Goal: Task Accomplishment & Management: Complete application form

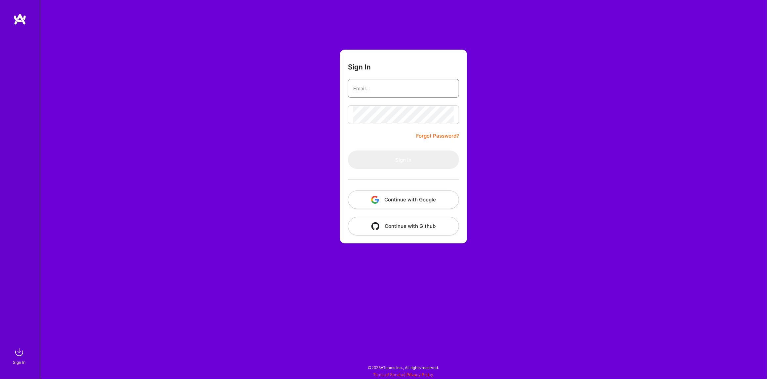
click at [435, 91] on input "email" at bounding box center [403, 88] width 100 height 17
type input "robertpilc@gmail.com"
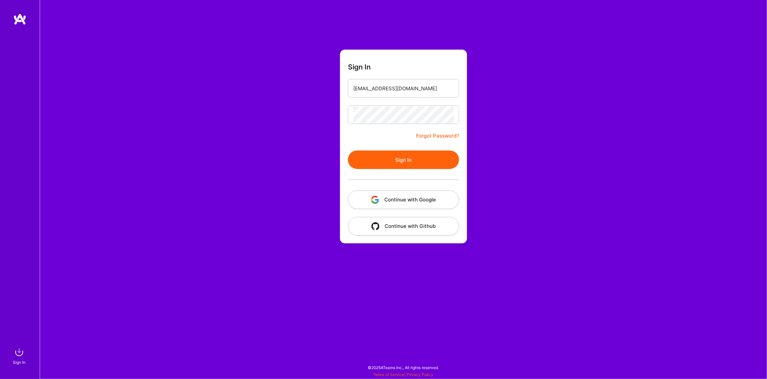
click at [415, 163] on button "Sign In" at bounding box center [403, 159] width 111 height 19
click at [394, 161] on button "Sign In" at bounding box center [403, 159] width 111 height 19
click at [270, 118] on div "Sign In robertpilc@gmail.com Forgot Password? Sign In Continue with Google Cont…" at bounding box center [403, 189] width 727 height 379
click at [410, 93] on input "robertpilc@gmail.com" at bounding box center [403, 88] width 100 height 17
click at [348, 150] on button "Sign In" at bounding box center [403, 159] width 111 height 19
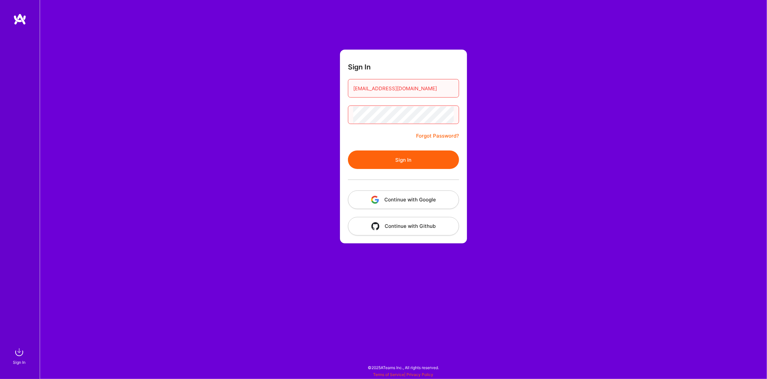
click at [427, 153] on button "Sign In" at bounding box center [403, 159] width 111 height 19
click at [430, 184] on div at bounding box center [403, 179] width 111 height 21
click at [408, 199] on button "Continue with Google" at bounding box center [403, 199] width 111 height 19
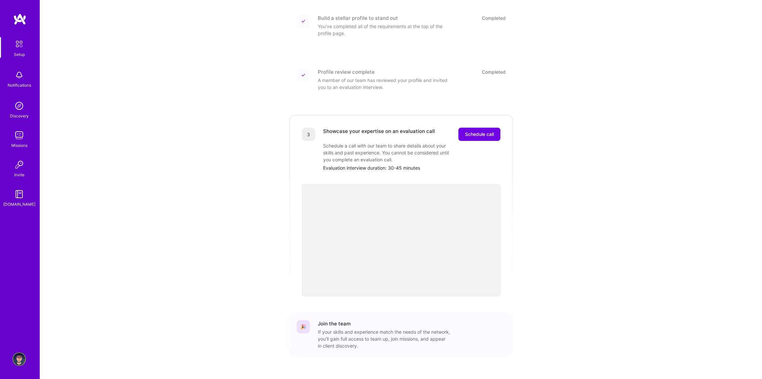
scroll to position [100, 0]
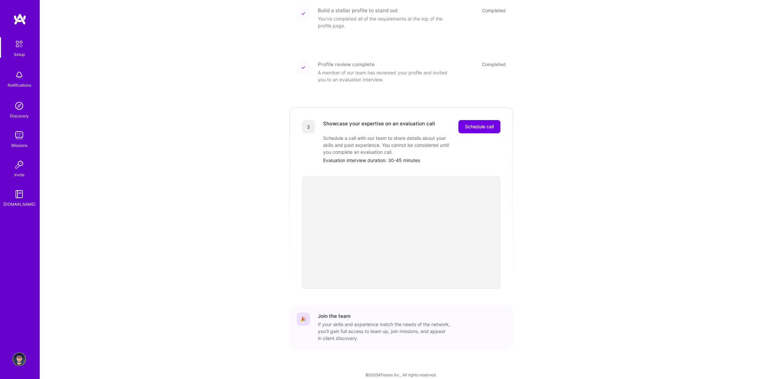
click at [530, 188] on div "Getting started as an A.Team Builder Complete the steps below to request to joi…" at bounding box center [401, 143] width 410 height 476
click at [478, 123] on span "Schedule call" at bounding box center [479, 126] width 29 height 7
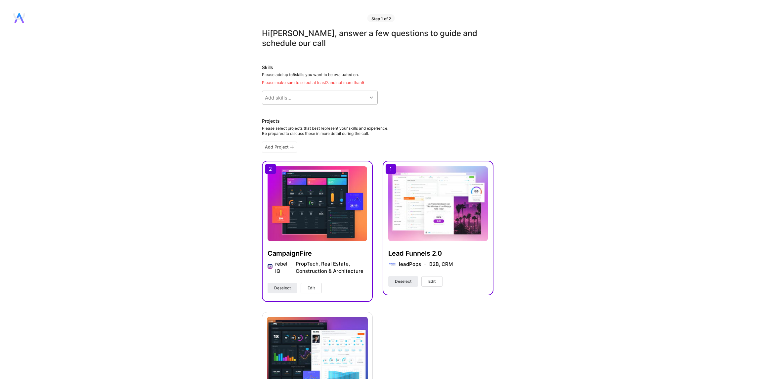
click at [370, 99] on icon at bounding box center [371, 97] width 3 height 3
type input "produ"
click at [271, 113] on div at bounding box center [269, 115] width 6 height 6
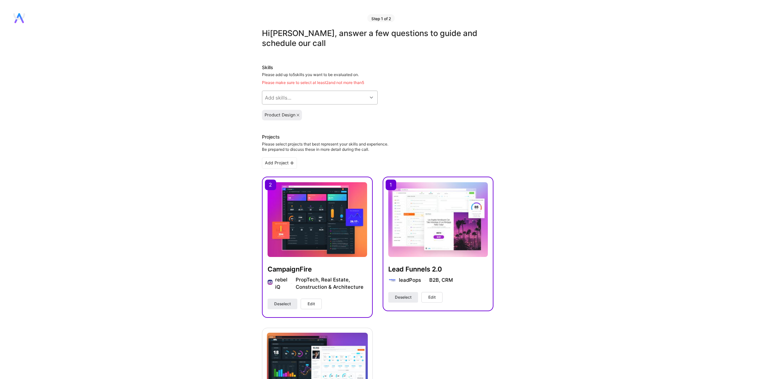
click at [320, 97] on div "Add skills..." at bounding box center [314, 97] width 105 height 13
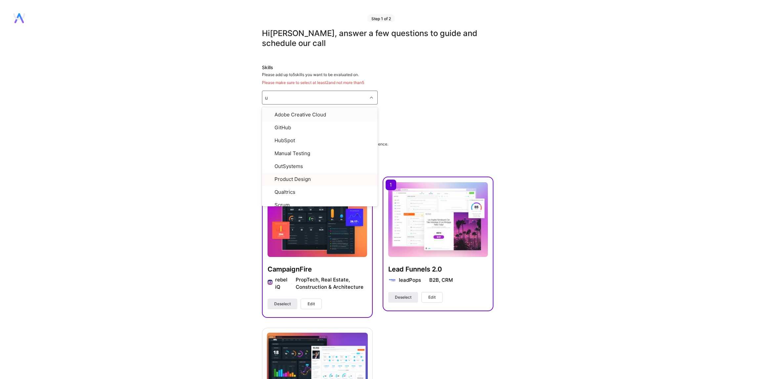
type input "ux"
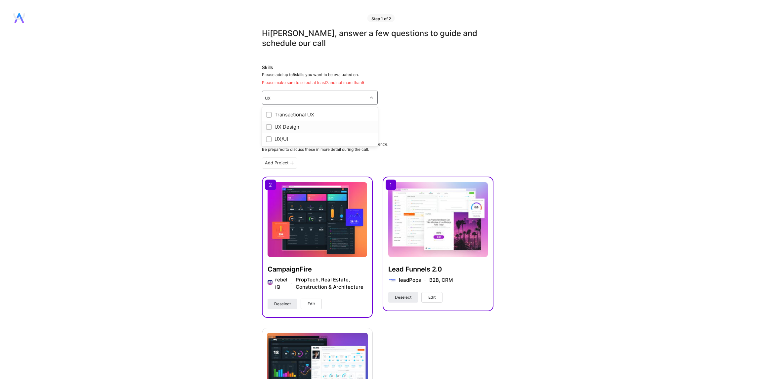
click at [268, 127] on input "checkbox" at bounding box center [269, 127] width 5 height 5
checkbox input "true"
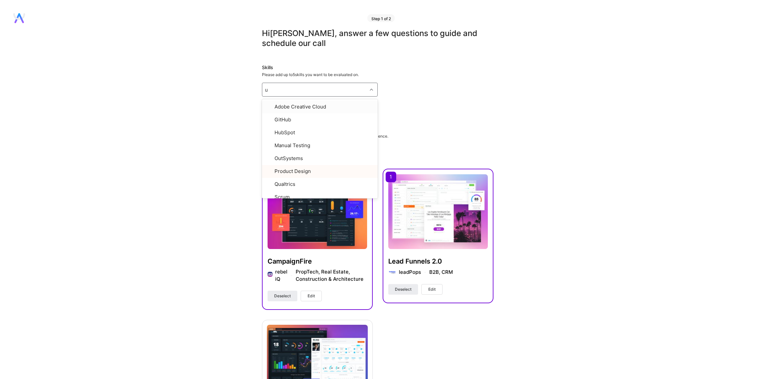
type input "ux"
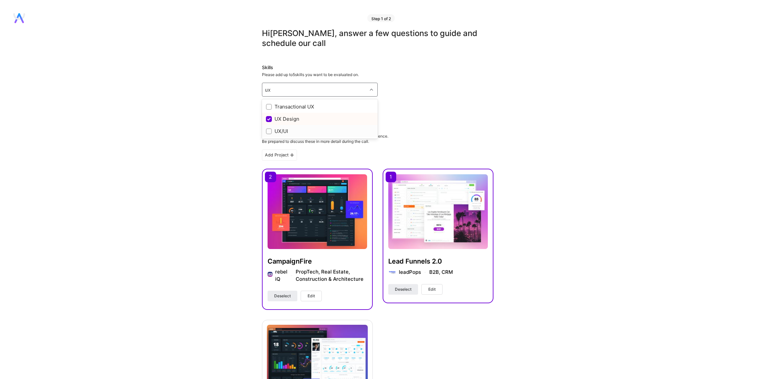
click at [268, 130] on input "checkbox" at bounding box center [269, 131] width 5 height 5
checkbox input "true"
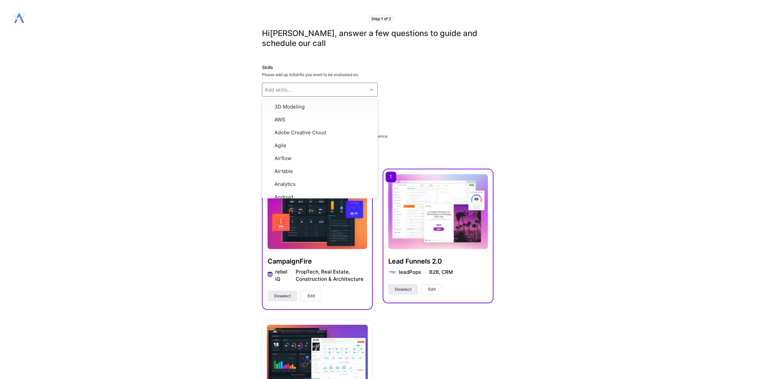
click at [308, 87] on div "Add skills..." at bounding box center [314, 89] width 105 height 13
click at [308, 89] on div "Add skills..." at bounding box center [314, 89] width 105 height 13
click at [269, 118] on input "checkbox" at bounding box center [269, 120] width 5 height 5
checkbox input "true"
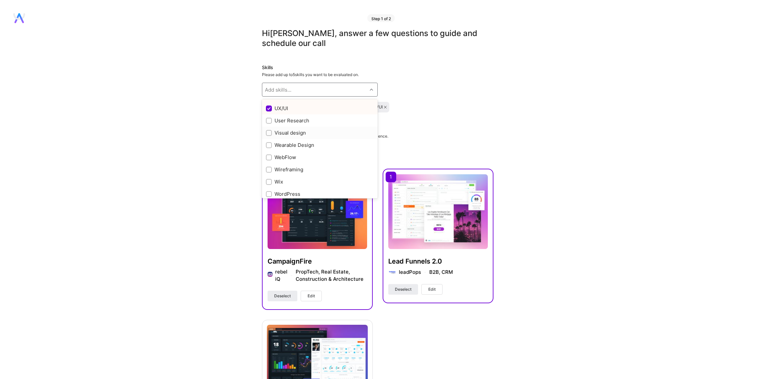
scroll to position [808, 0]
click at [267, 153] on input "checkbox" at bounding box center [269, 155] width 5 height 5
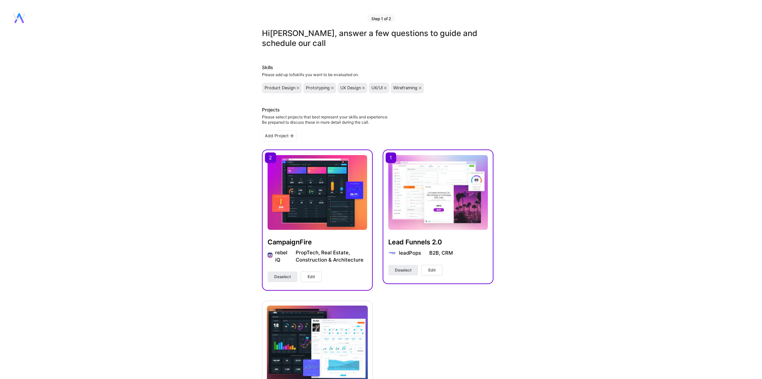
click at [536, 108] on div "Hi [PERSON_NAME] , answer a few questions to guide and schedule our call Skills…" at bounding box center [377, 350] width 755 height 644
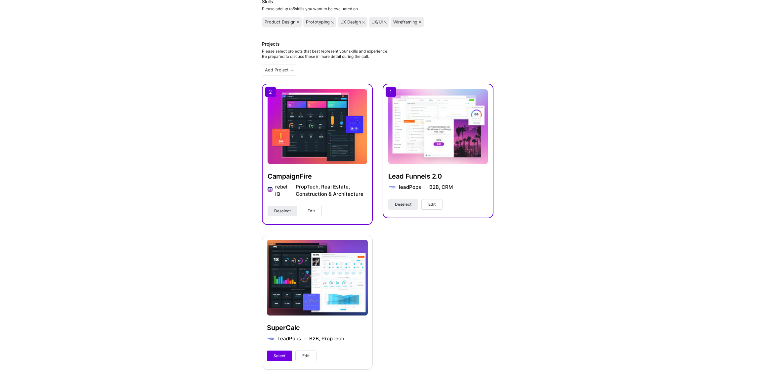
scroll to position [66, 0]
click at [344, 242] on div "SuperCalc LeadPops B2B, PropTech Select Edit" at bounding box center [317, 301] width 111 height 134
click at [281, 356] on span "Select" at bounding box center [279, 355] width 12 height 6
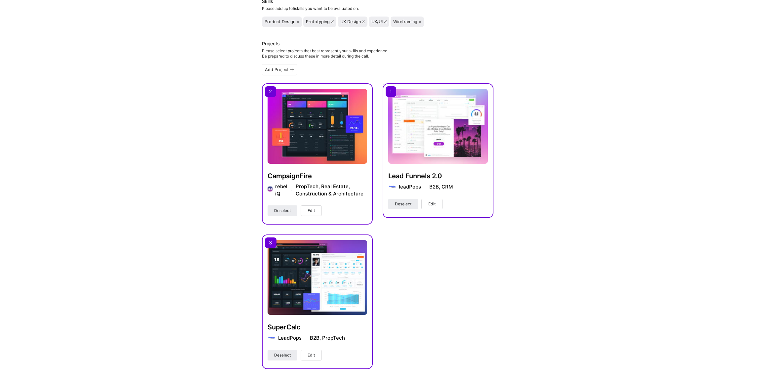
click at [211, 250] on div "Hi [PERSON_NAME] , answer a few questions to guide and schedule our call Skills…" at bounding box center [377, 284] width 755 height 645
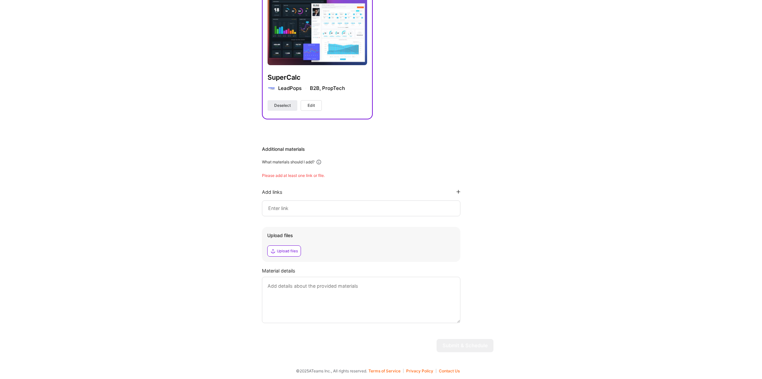
scroll to position [316, 0]
click at [329, 206] on input at bounding box center [360, 208] width 187 height 8
paste input "[URL][DOMAIN_NAME]"
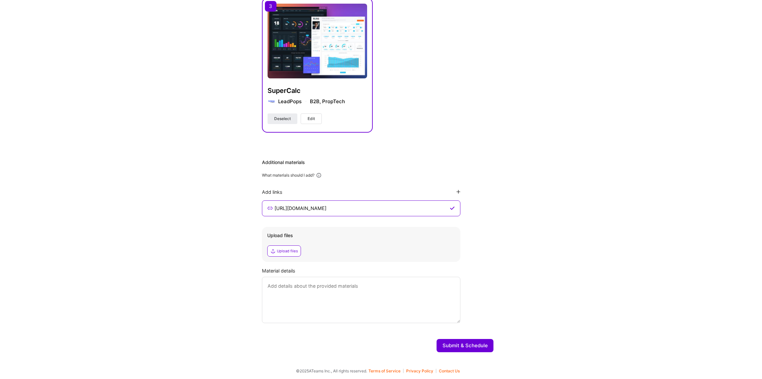
type input "[URL][DOMAIN_NAME]"
click at [205, 217] on div "Hi [PERSON_NAME] , answer a few questions to guide and schedule our call Skills…" at bounding box center [377, 41] width 755 height 631
click at [190, 214] on div "Hi [PERSON_NAME] , answer a few questions to guide and schedule our call Skills…" at bounding box center [377, 41] width 755 height 631
click at [474, 346] on button "Submit & Schedule" at bounding box center [464, 345] width 57 height 13
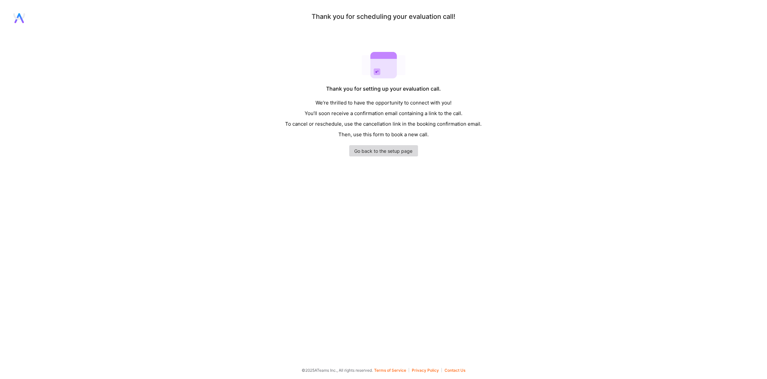
click at [391, 152] on link "Go back to the setup page" at bounding box center [383, 150] width 69 height 11
